Goal: Information Seeking & Learning: Learn about a topic

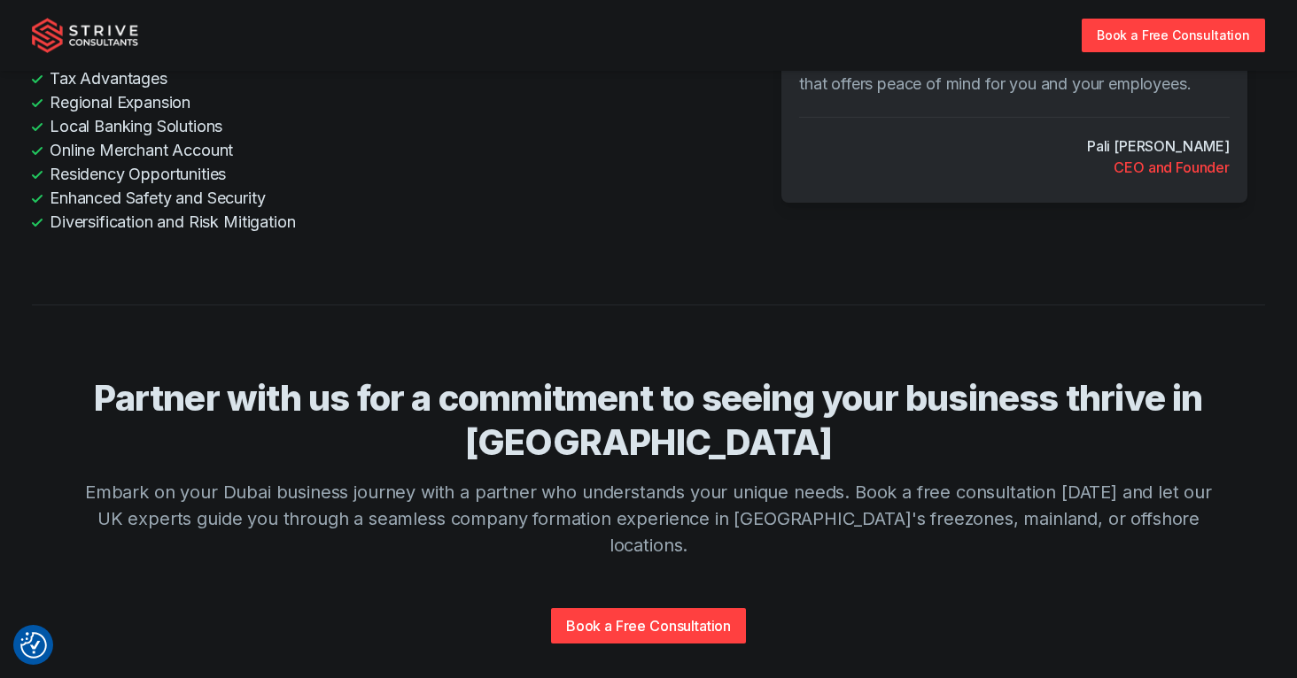
scroll to position [4277, 0]
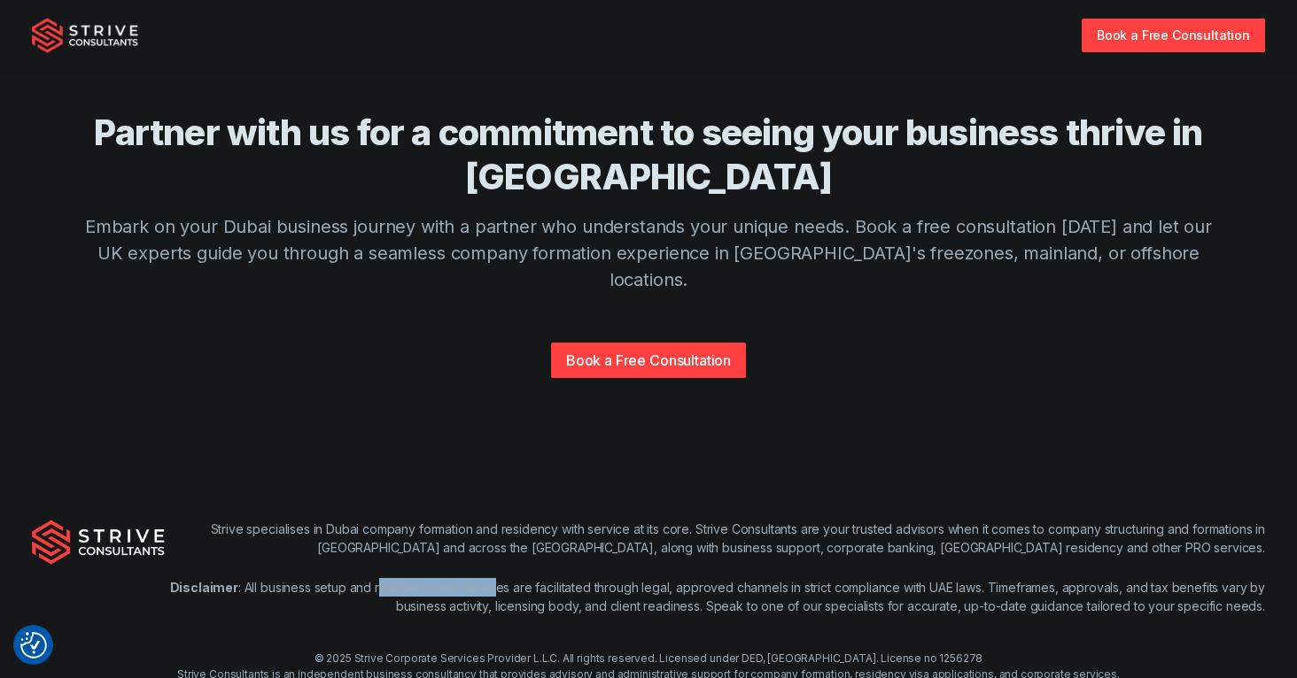
drag, startPoint x: 381, startPoint y: 508, endPoint x: 492, endPoint y: 516, distance: 111.9
click at [492, 578] on p "Disclaimer : All business setup and residency visa services are facilitated thr…" at bounding box center [715, 596] width 1100 height 37
click at [507, 578] on p "Disclaimer : All business setup and residency visa services are facilitated thr…" at bounding box center [715, 596] width 1100 height 37
click at [889, 651] on div "© 2025 Strive Corporate Services Provider L.L.C. All rights reserved. Licensed …" at bounding box center [648, 675] width 1297 height 48
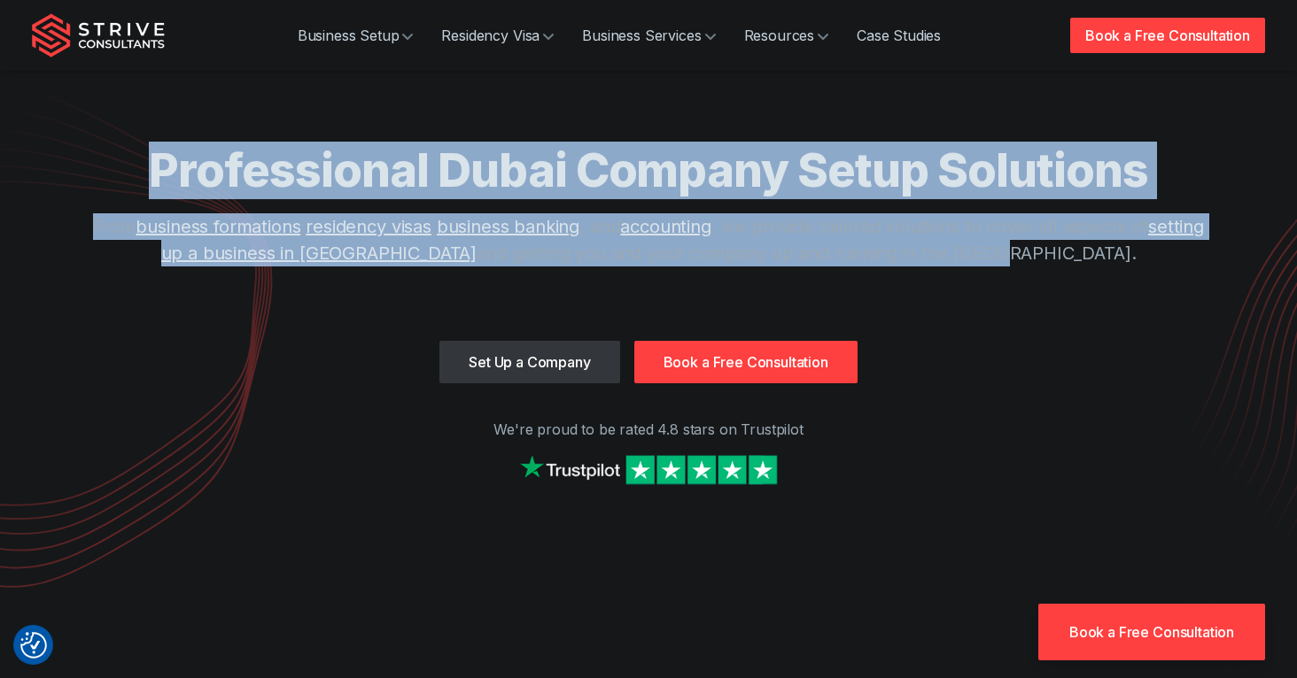
drag, startPoint x: 116, startPoint y: 164, endPoint x: 1171, endPoint y: 256, distance: 1058.8
click at [1171, 256] on div "Professional Dubai Company Setup Solutions From business formations , residency…" at bounding box center [648, 241] width 1134 height 199
click at [1171, 256] on p "From business formations , residency visas , business banking , and accounting …" at bounding box center [648, 239] width 1134 height 53
